Goal: Transaction & Acquisition: Purchase product/service

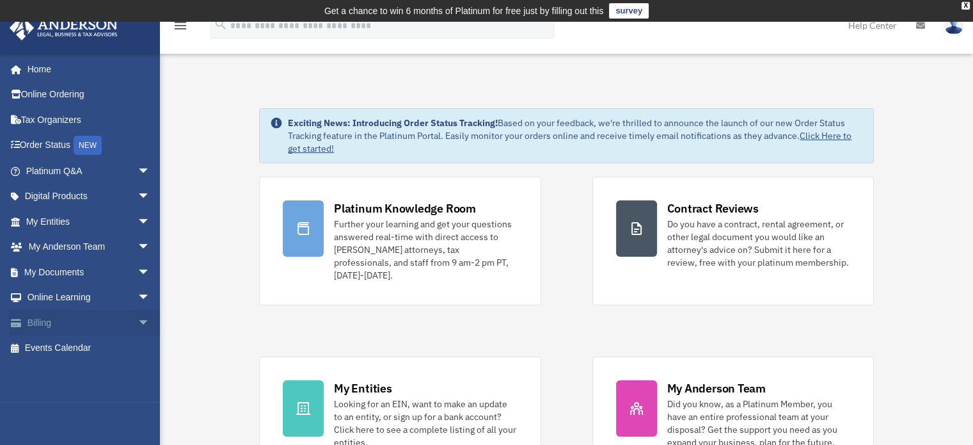
click at [54, 321] on link "Billing arrow_drop_down" at bounding box center [89, 323] width 161 height 26
click at [50, 325] on link "Billing arrow_drop_down" at bounding box center [89, 323] width 161 height 26
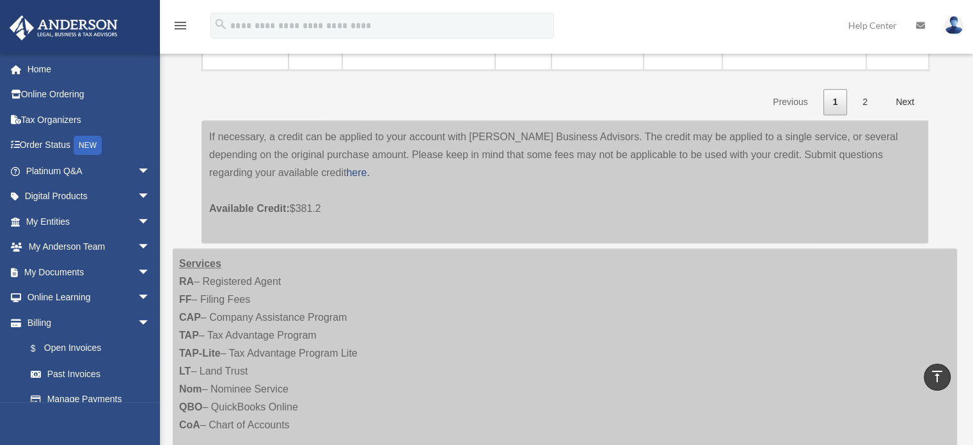
scroll to position [835, 0]
click at [905, 97] on link "Next" at bounding box center [905, 101] width 38 height 26
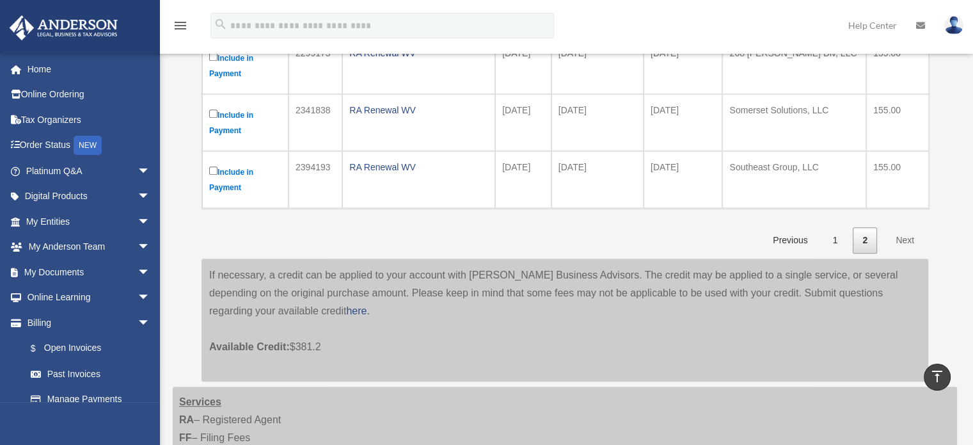
scroll to position [639, 0]
click at [906, 236] on link "Next" at bounding box center [905, 240] width 38 height 26
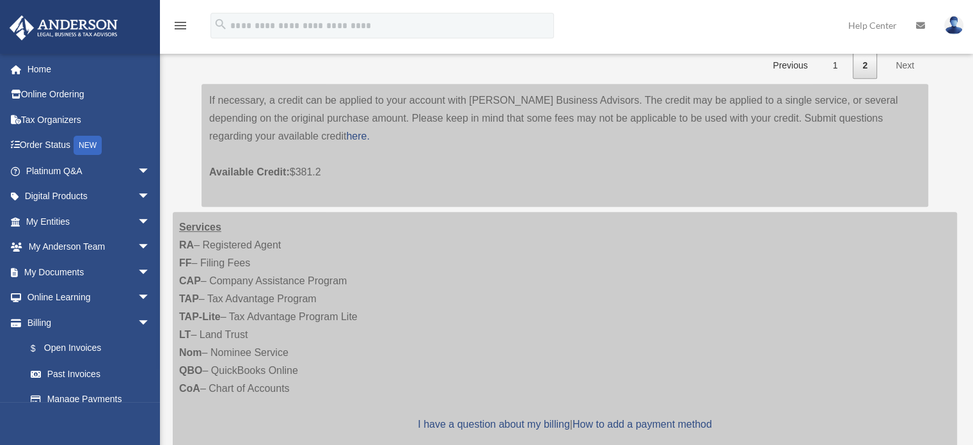
scroll to position [820, 0]
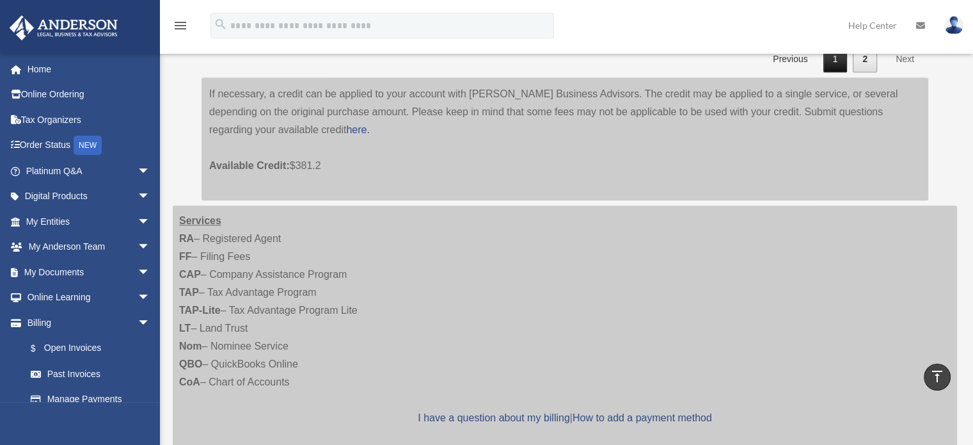
click at [834, 62] on link "1" at bounding box center [836, 59] width 24 height 26
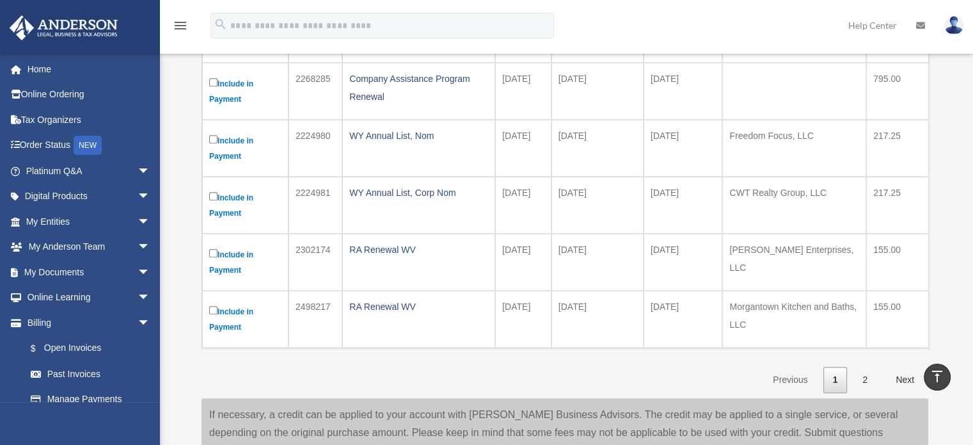
scroll to position [557, 0]
click at [873, 377] on link "2" at bounding box center [865, 379] width 24 height 26
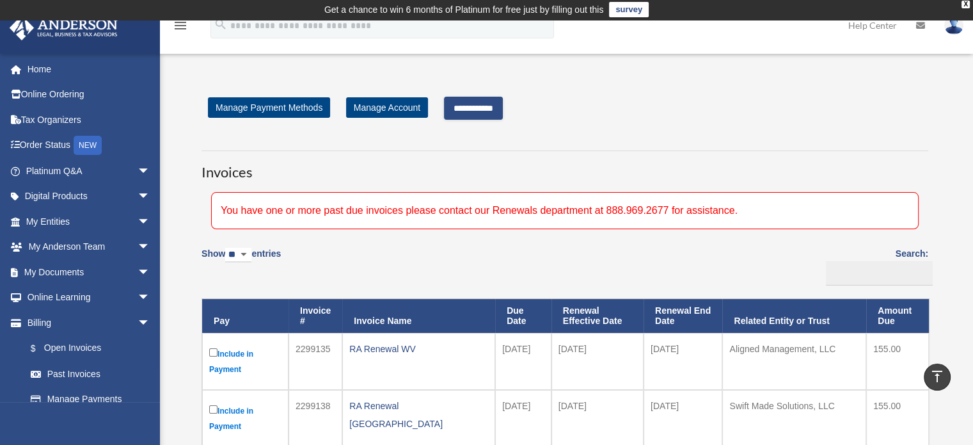
scroll to position [0, 0]
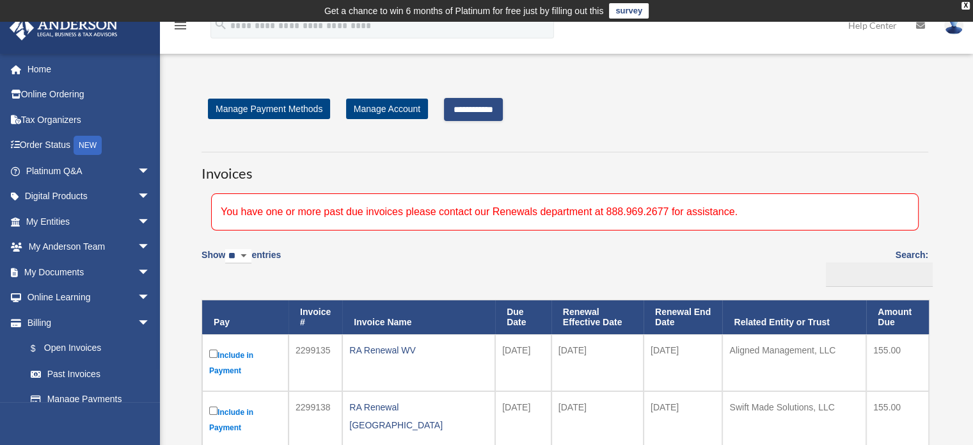
click at [501, 105] on input "**********" at bounding box center [473, 109] width 59 height 23
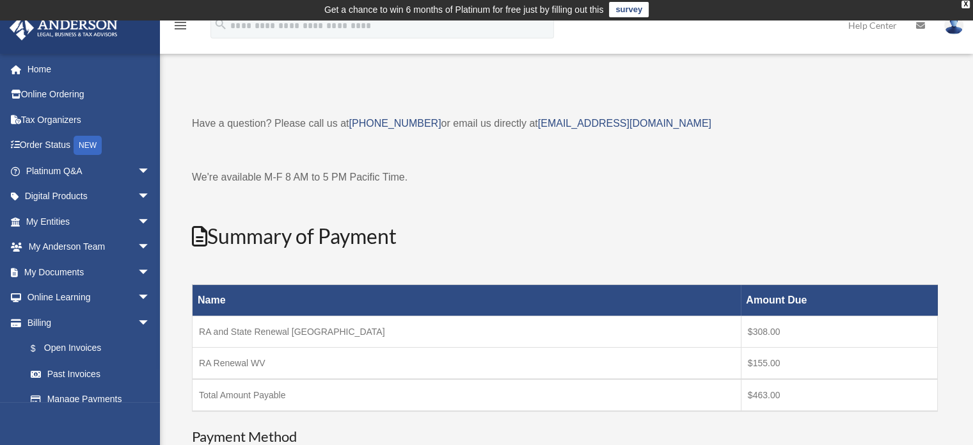
scroll to position [2, 0]
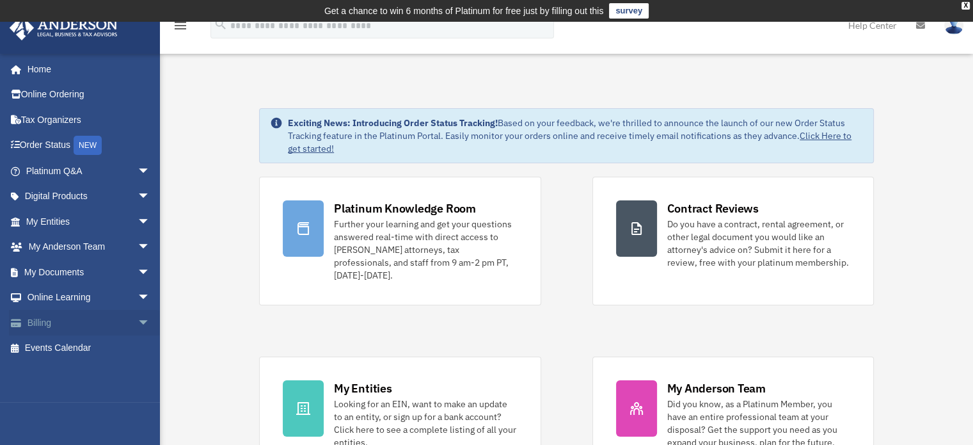
click at [53, 317] on link "Billing arrow_drop_down" at bounding box center [89, 323] width 161 height 26
click at [138, 324] on span "arrow_drop_down" at bounding box center [151, 323] width 26 height 26
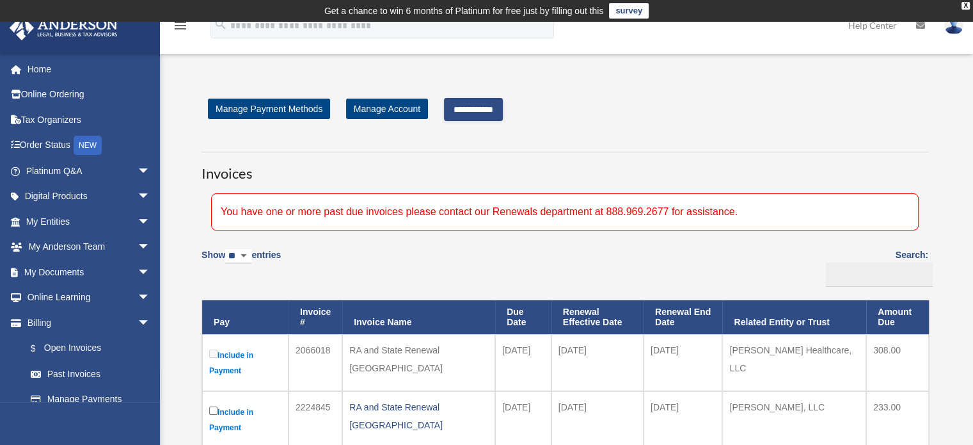
click at [499, 104] on input "**********" at bounding box center [473, 109] width 59 height 23
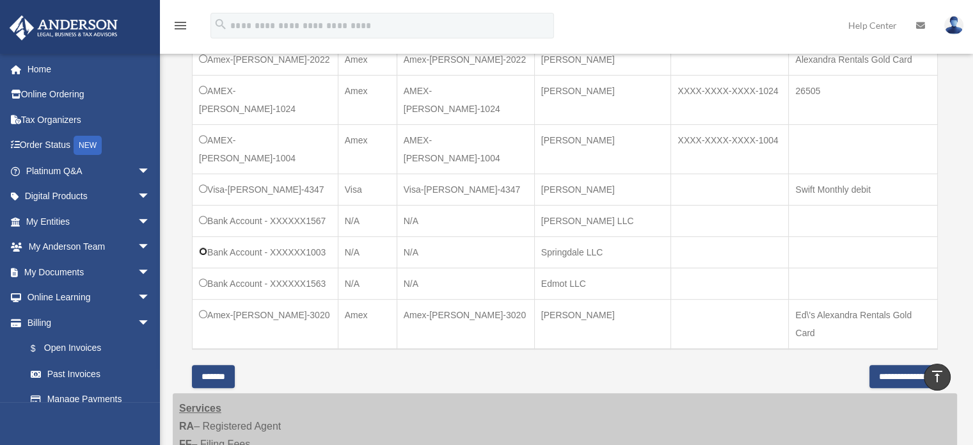
scroll to position [492, 0]
click at [870, 362] on input "**********" at bounding box center [904, 373] width 68 height 23
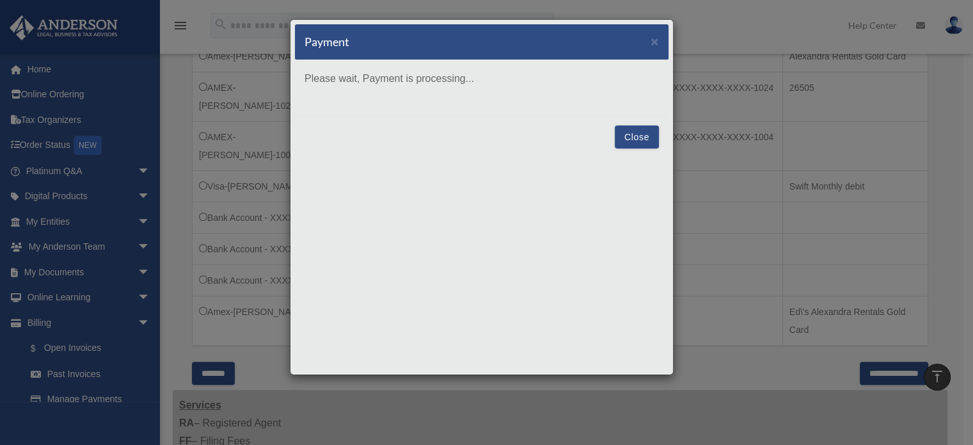
click at [636, 132] on button "Close" at bounding box center [637, 136] width 44 height 23
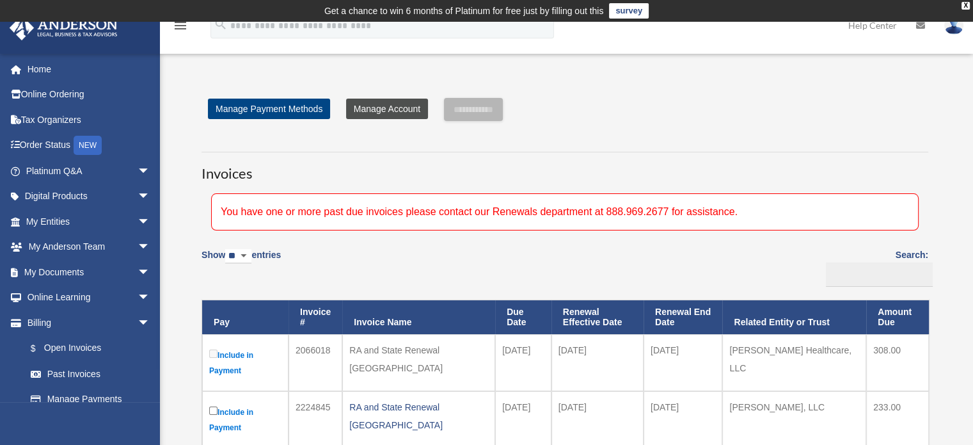
click at [380, 109] on link "Manage Account" at bounding box center [387, 109] width 82 height 20
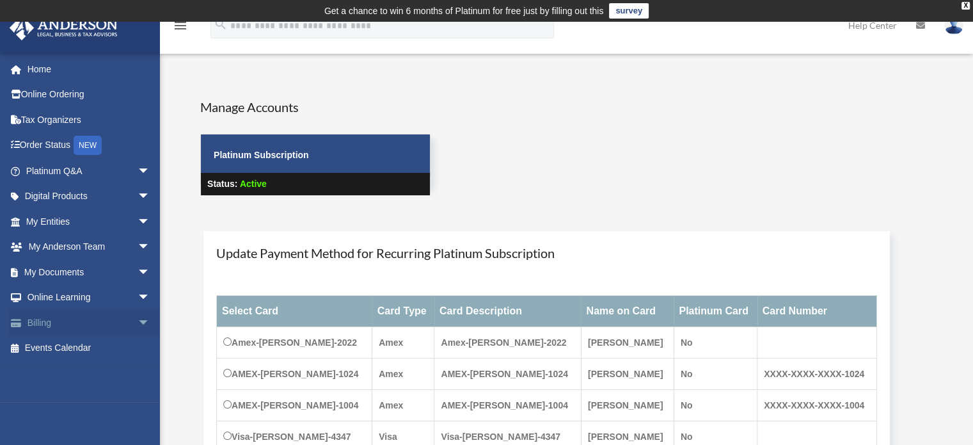
click at [67, 316] on link "Billing arrow_drop_down" at bounding box center [89, 323] width 161 height 26
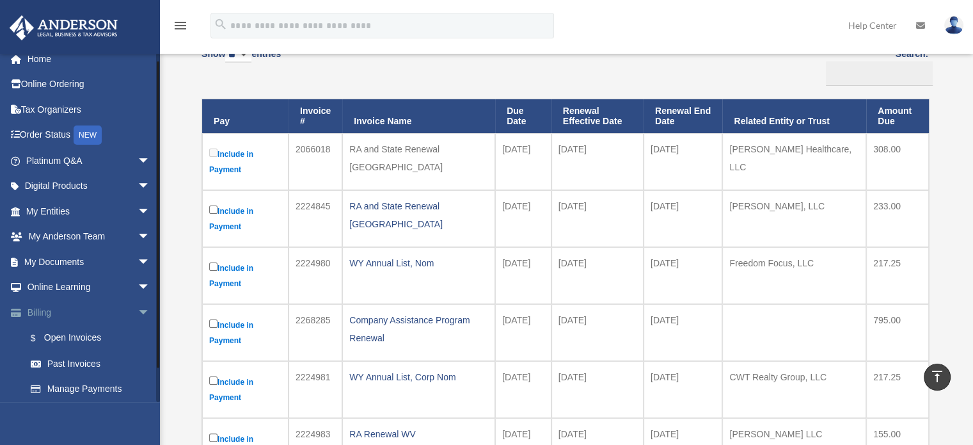
scroll to position [38, 0]
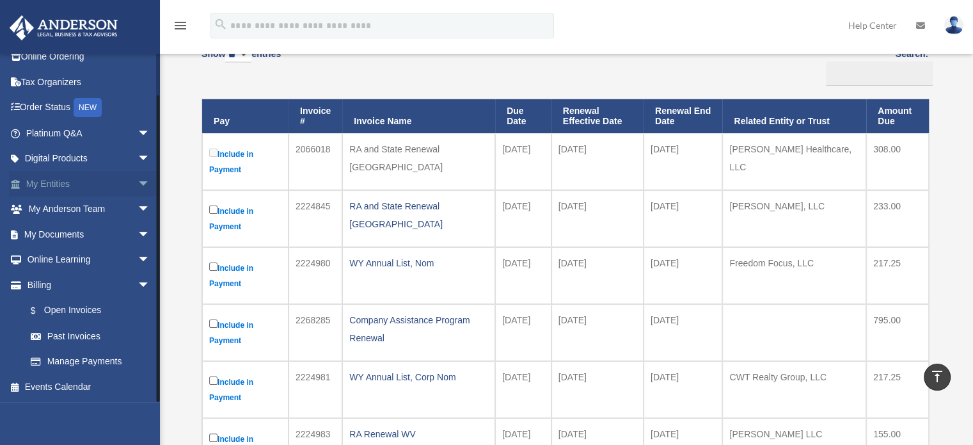
click at [49, 182] on link "My Entities arrow_drop_down" at bounding box center [89, 184] width 161 height 26
click at [138, 184] on span "arrow_drop_down" at bounding box center [151, 184] width 26 height 26
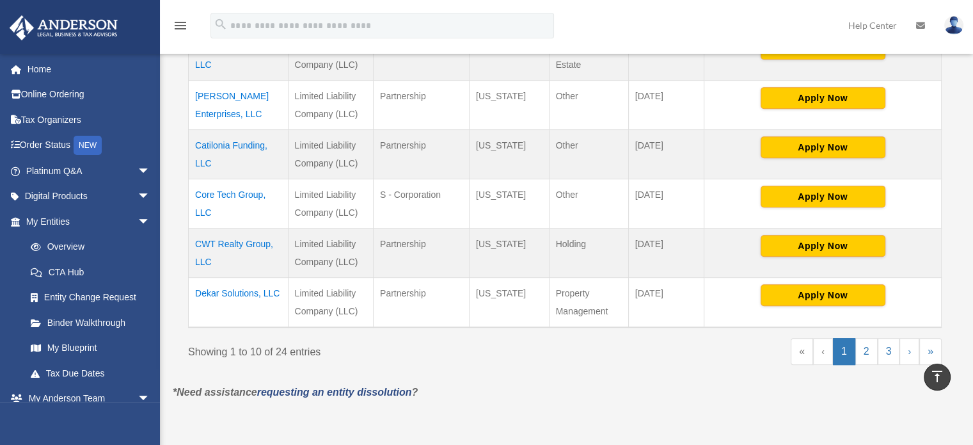
scroll to position [586, 0]
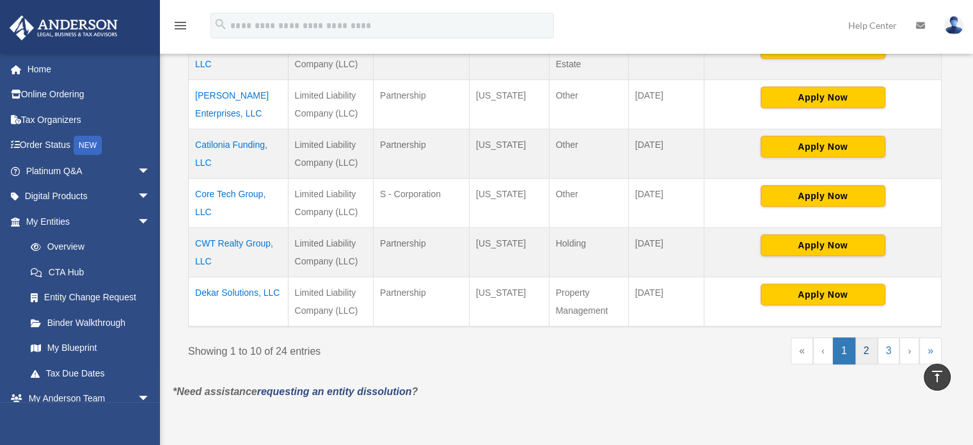
click at [866, 337] on link "2" at bounding box center [867, 350] width 22 height 27
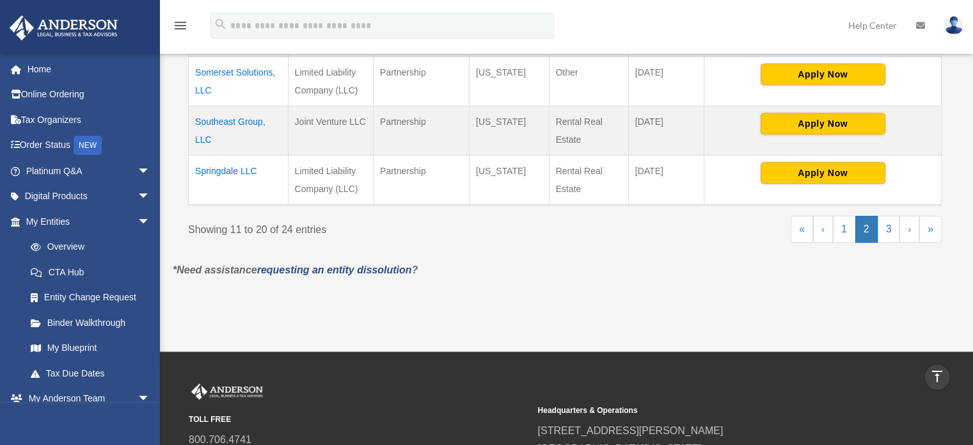
scroll to position [725, 0]
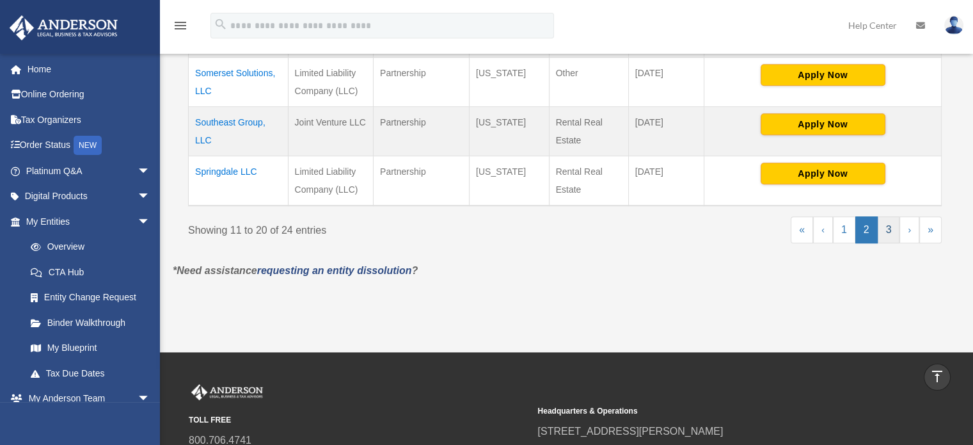
click at [887, 225] on link "3" at bounding box center [889, 229] width 22 height 27
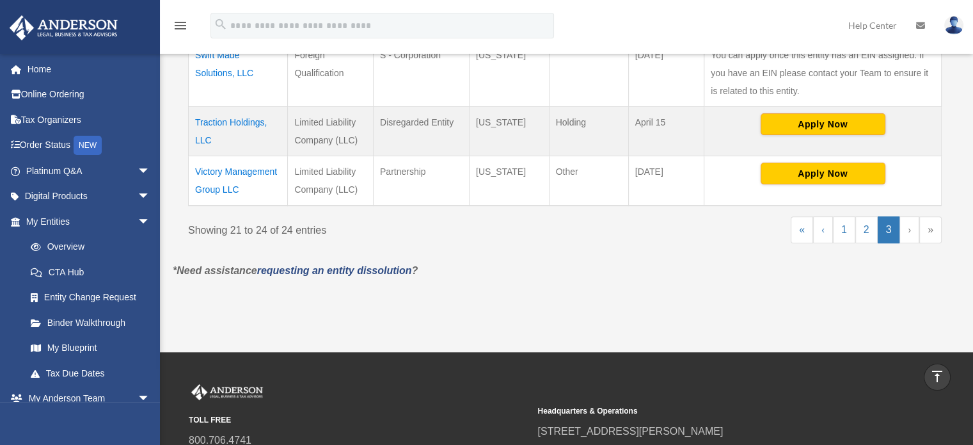
scroll to position [410, 0]
